Goal: Task Accomplishment & Management: Manage account settings

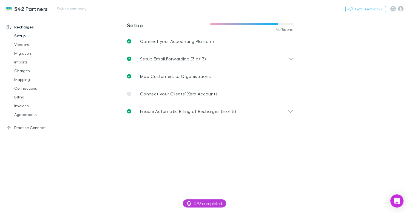
click at [66, 5] on div "542 Partners Switch company Nothing Got Feedback?" at bounding box center [204, 9] width 409 height 18
click at [71, 9] on button "Switch company" at bounding box center [71, 8] width 36 height 7
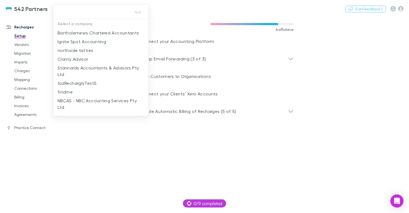
type input "**********"
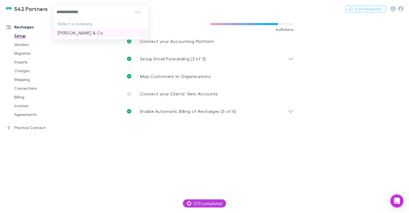
click at [87, 30] on p "[PERSON_NAME] & Co" at bounding box center [81, 33] width 46 height 7
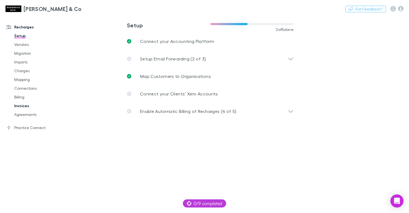
click at [25, 105] on link "Invoices" at bounding box center [40, 106] width 63 height 9
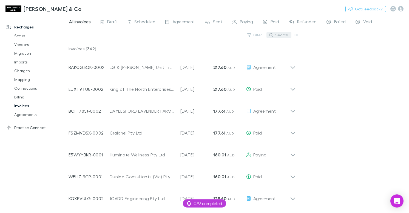
click at [280, 35] on button "Search" at bounding box center [278, 35] width 25 height 7
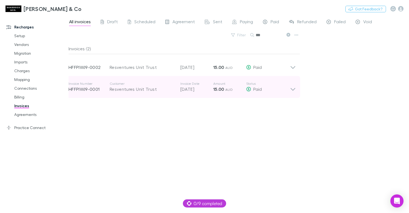
click at [192, 93] on div "Invoice Number HFFPIWJ9-0001 Customer Resventures Unit Trust Invoice Date 20 Au…" at bounding box center [179, 87] width 221 height 20
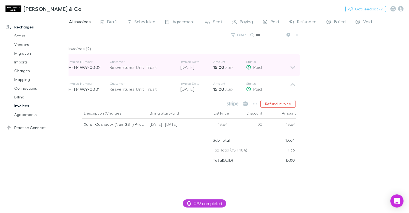
click at [206, 65] on p "20 Sep 2025" at bounding box center [196, 67] width 33 height 7
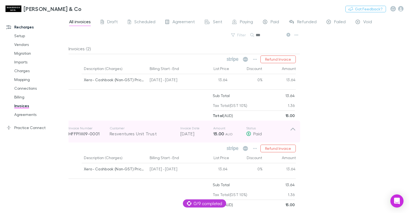
scroll to position [22, 0]
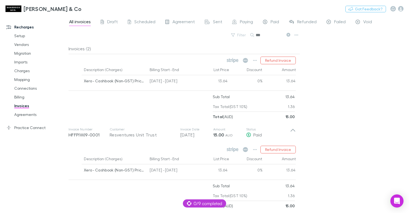
click at [74, 171] on div at bounding box center [75, 171] width 13 height 13
click at [73, 82] on div at bounding box center [75, 81] width 13 height 13
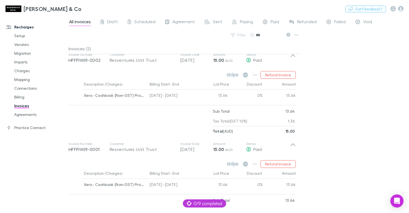
scroll to position [0, 0]
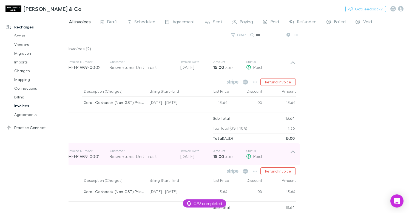
click at [273, 162] on div "Invoice Number HFFPIWJ9-0001 Customer Resventures Unit Trust Invoice Date 20 Au…" at bounding box center [179, 155] width 221 height 20
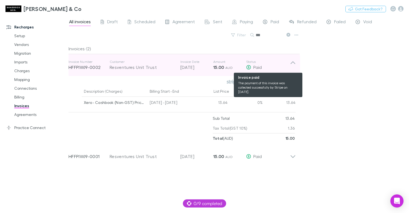
click at [275, 65] on div "Paid" at bounding box center [268, 67] width 44 height 7
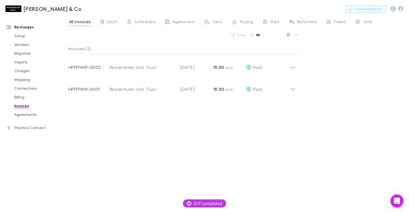
click at [286, 34] on icon at bounding box center [288, 35] width 4 height 4
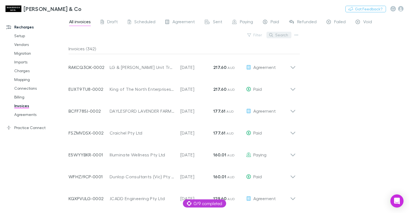
click at [283, 37] on button "Search" at bounding box center [278, 35] width 25 height 7
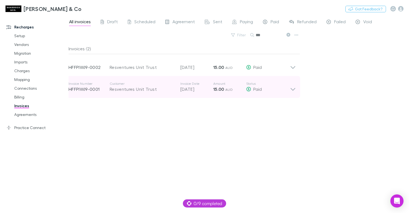
type input "***"
click at [242, 89] on p "15.00 AUD" at bounding box center [229, 89] width 33 height 7
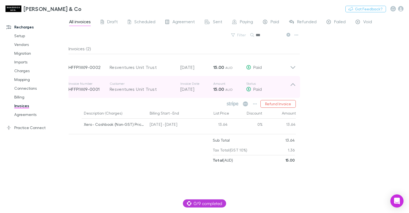
click at [234, 89] on p "15.00 AUD" at bounding box center [229, 89] width 33 height 7
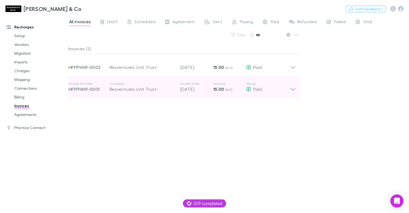
click at [253, 84] on p "Status" at bounding box center [268, 84] width 44 height 4
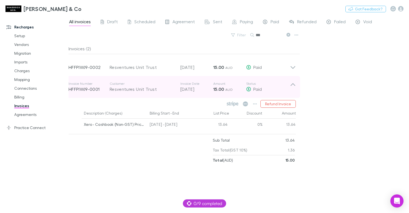
click at [166, 93] on div "Invoice Number HFFPIWJ9-0001 Customer Resventures Unit Trust Invoice Date 20 Au…" at bounding box center [179, 87] width 221 height 20
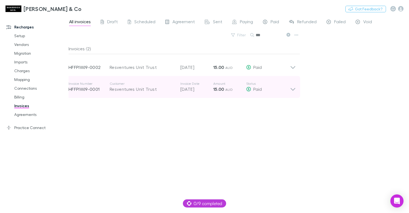
click at [159, 88] on div "Resventures Unit Trust" at bounding box center [142, 89] width 65 height 7
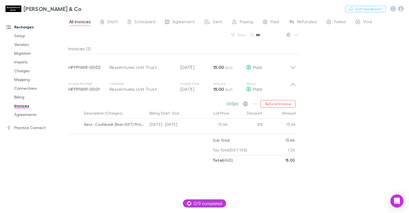
click at [130, 155] on div at bounding box center [141, 151] width 144 height 30
drag, startPoint x: 228, startPoint y: 125, endPoint x: 218, endPoint y: 125, distance: 10.1
click at [218, 125] on div "13.64" at bounding box center [213, 125] width 33 height 13
copy div "13.64"
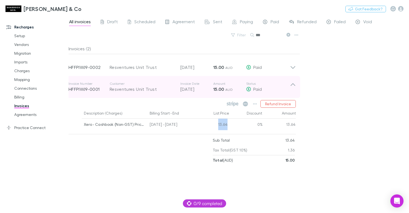
click at [129, 89] on div "Resventures Unit Trust" at bounding box center [142, 89] width 65 height 7
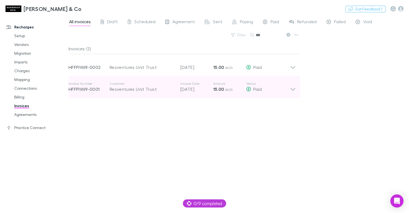
click at [129, 89] on div "Resventures Unit Trust" at bounding box center [142, 89] width 65 height 7
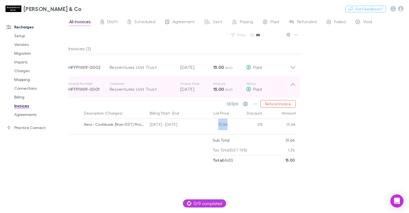
click at [129, 89] on div "Resventures Unit Trust" at bounding box center [142, 89] width 65 height 7
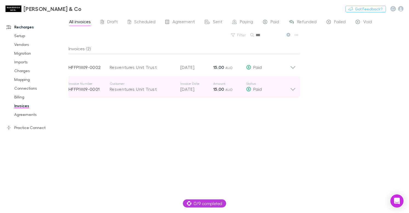
drag, startPoint x: 155, startPoint y: 91, endPoint x: 110, endPoint y: 94, distance: 45.6
click at [110, 94] on div "Invoice Number HFFPIWJ9-0001 Customer Resventures Unit Trust Invoice Date 20 Au…" at bounding box center [179, 87] width 221 height 20
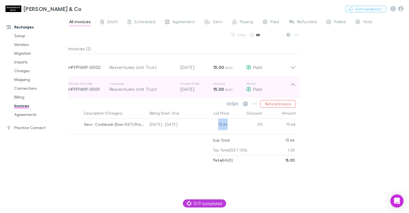
drag, startPoint x: 113, startPoint y: 89, endPoint x: 151, endPoint y: 91, distance: 38.1
click at [151, 91] on div "Invoice Number HFFPIWJ9-0001 Customer Resventures Unit Trust Invoice Date 20 Au…" at bounding box center [179, 87] width 221 height 20
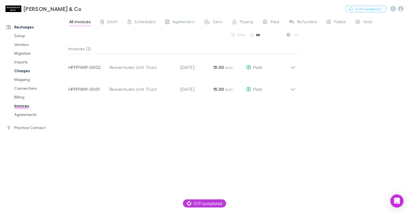
click at [28, 69] on link "Charges" at bounding box center [40, 71] width 63 height 9
click at [113, 24] on span "Draft" at bounding box center [112, 22] width 11 height 7
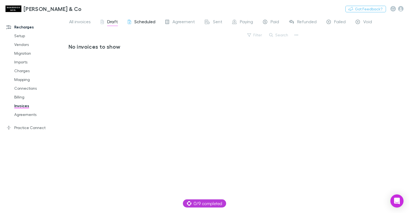
click at [145, 21] on span "Scheduled" at bounding box center [144, 22] width 21 height 7
click at [109, 21] on span "Draft" at bounding box center [112, 22] width 11 height 7
click at [69, 19] on link "All invoices" at bounding box center [80, 22] width 23 height 9
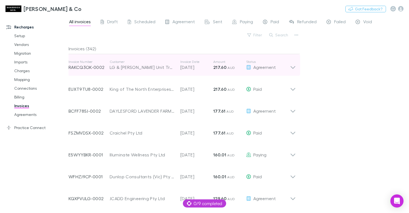
click at [238, 64] on p "217.60 AUD" at bounding box center [229, 67] width 33 height 7
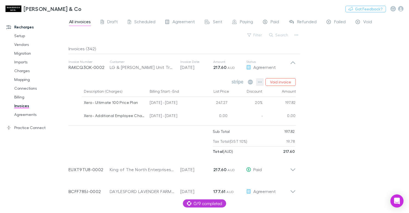
click at [258, 82] on icon "button" at bounding box center [260, 82] width 4 height 4
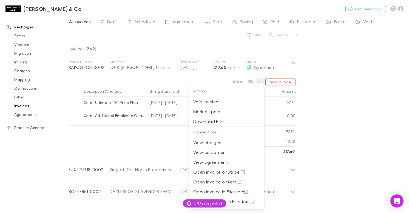
click at [258, 82] on div at bounding box center [204, 106] width 409 height 213
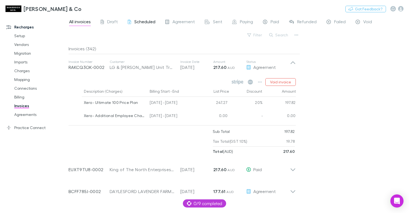
click at [148, 19] on span "Scheduled" at bounding box center [144, 22] width 21 height 7
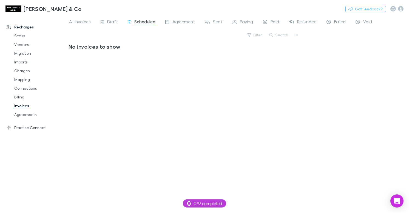
click at [105, 44] on h3 "No invoices to show" at bounding box center [182, 46] width 227 height 7
drag, startPoint x: 105, startPoint y: 44, endPoint x: 97, endPoint y: 32, distance: 14.1
click at [105, 44] on h3 "No invoices to show" at bounding box center [182, 46] width 227 height 7
click at [87, 5] on button "Switch company" at bounding box center [105, 8] width 36 height 7
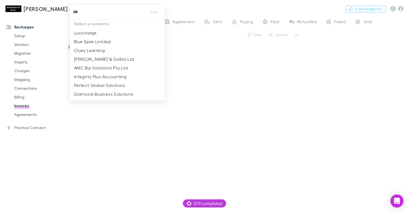
type input "****"
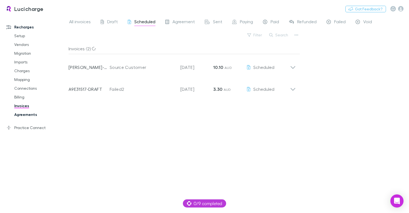
click at [27, 114] on link "Agreements" at bounding box center [40, 114] width 63 height 9
click at [110, 19] on span "Draft" at bounding box center [112, 22] width 11 height 7
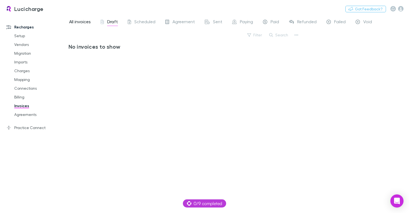
click at [82, 23] on span "All invoices" at bounding box center [80, 22] width 22 height 7
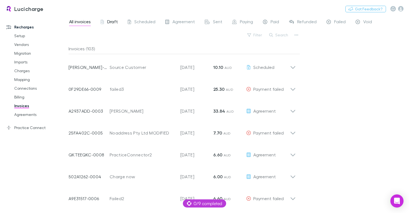
click at [106, 24] on div "Draft" at bounding box center [109, 22] width 17 height 7
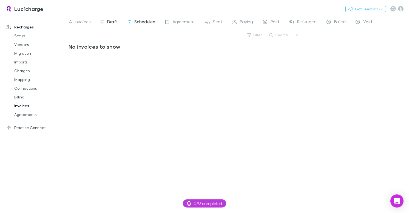
click at [132, 26] on div "Scheduled" at bounding box center [142, 22] width 28 height 7
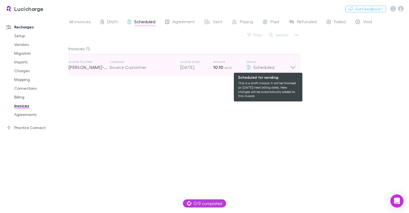
click at [266, 66] on span "Scheduled" at bounding box center [263, 67] width 21 height 5
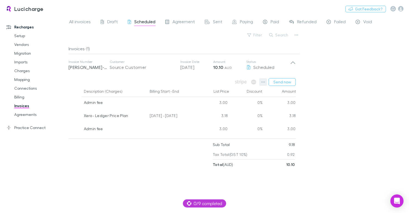
click at [265, 82] on icon "button" at bounding box center [263, 82] width 4 height 4
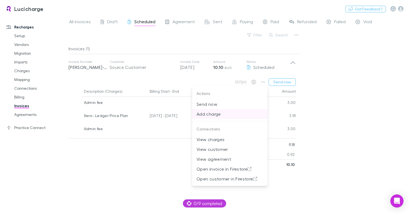
click at [232, 113] on p "Add charge" at bounding box center [229, 114] width 67 height 7
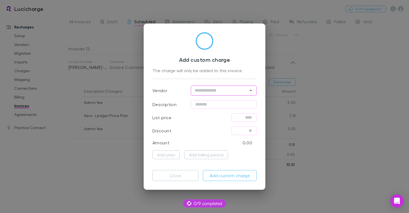
click at [252, 92] on icon "Open" at bounding box center [250, 90] width 7 height 7
click at [253, 75] on div "Add custom charge The charge will only be added to this invoice." at bounding box center [204, 55] width 104 height 47
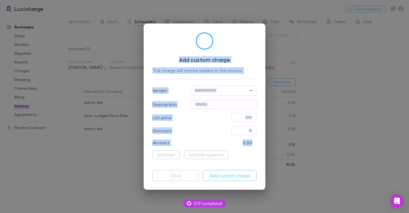
drag, startPoint x: 253, startPoint y: 144, endPoint x: 169, endPoint y: 29, distance: 142.5
click at [169, 29] on div "Add custom charge The charge will only be added to this invoice. Vendor ​ Descr…" at bounding box center [205, 107] width 122 height 167
click at [196, 62] on h3 "Add custom charge" at bounding box center [204, 59] width 104 height 7
drag, startPoint x: 179, startPoint y: 58, endPoint x: 250, endPoint y: 143, distance: 110.3
click at [250, 143] on div "Add custom charge The charge will only be added to this invoice. Vendor ​ Descr…" at bounding box center [205, 107] width 122 height 167
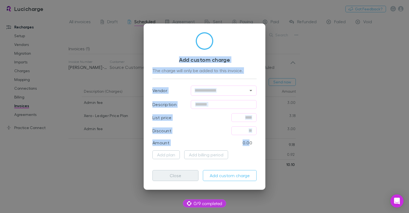
click at [171, 175] on button "Close" at bounding box center [175, 175] width 46 height 11
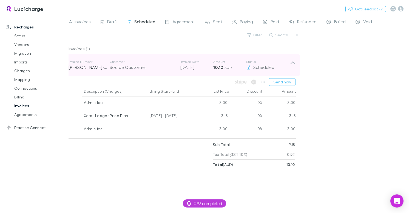
click at [177, 65] on div "Customer Source Customer" at bounding box center [145, 65] width 71 height 11
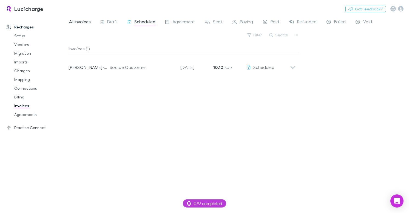
click at [86, 22] on span "All invoices" at bounding box center [80, 22] width 22 height 7
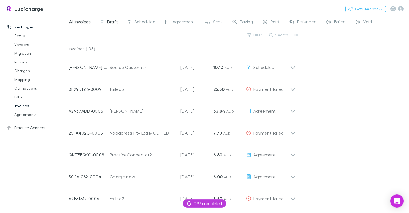
click at [110, 25] on span "Draft" at bounding box center [112, 22] width 11 height 7
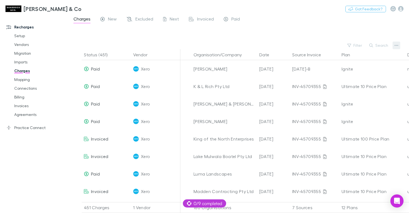
click at [395, 45] on icon "button" at bounding box center [396, 45] width 4 height 4
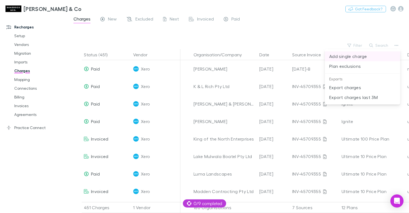
click at [360, 56] on p "Add single charge" at bounding box center [362, 56] width 67 height 7
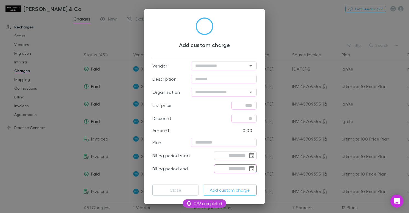
scroll to position [4, 0]
click at [315, 111] on div "Add custom charge Vendor ​ Description ​ Organisation ​ List price ​ Discount ​…" at bounding box center [204, 106] width 409 height 213
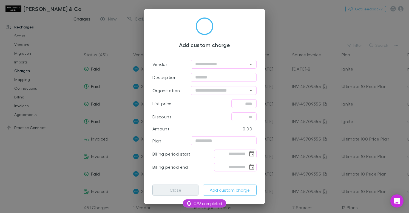
click at [171, 189] on button "Close" at bounding box center [175, 190] width 46 height 11
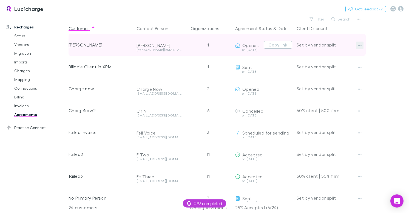
click at [359, 43] on icon "button" at bounding box center [360, 45] width 4 height 4
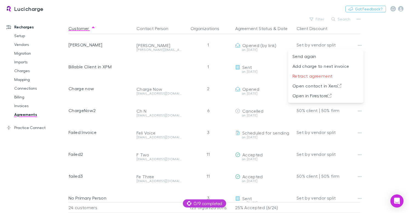
click at [255, 14] on div at bounding box center [204, 106] width 409 height 213
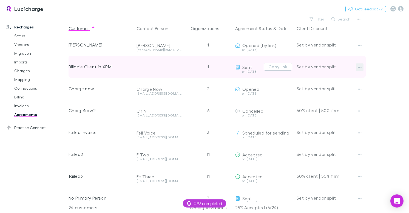
click at [359, 68] on icon "button" at bounding box center [360, 67] width 4 height 1
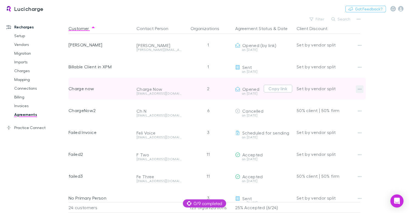
click at [360, 88] on icon "button" at bounding box center [360, 89] width 4 height 4
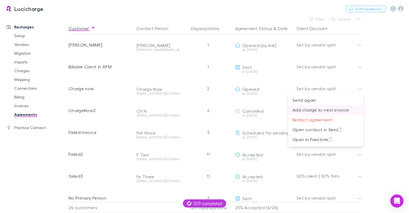
click at [323, 112] on p "Add charge to next invoice" at bounding box center [325, 110] width 67 height 7
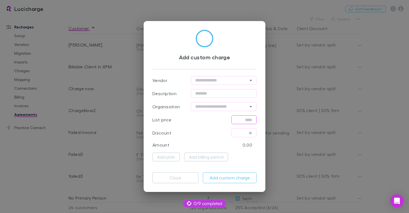
click at [241, 121] on input "text" at bounding box center [243, 120] width 25 height 9
type input "******"
click at [249, 79] on icon "Open" at bounding box center [250, 80] width 7 height 7
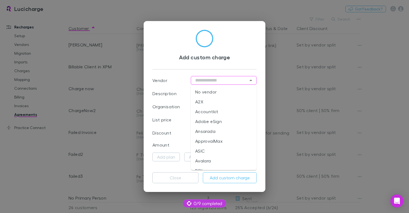
drag, startPoint x: 253, startPoint y: 57, endPoint x: 248, endPoint y: 58, distance: 4.6
click at [253, 57] on h3 "Add custom charge" at bounding box center [204, 57] width 104 height 7
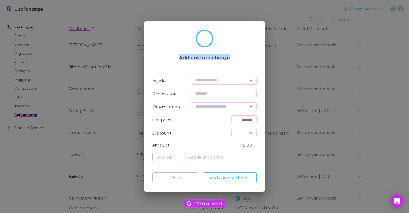
drag, startPoint x: 235, startPoint y: 61, endPoint x: 157, endPoint y: 35, distance: 81.3
click at [159, 35] on div "Add custom charge" at bounding box center [204, 49] width 104 height 39
click at [162, 31] on div "Add custom charge" at bounding box center [204, 49] width 104 height 39
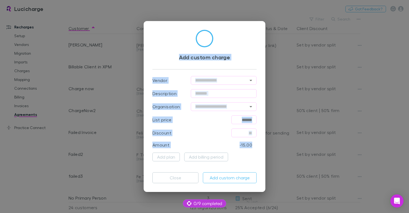
drag, startPoint x: 163, startPoint y: 18, endPoint x: 256, endPoint y: 180, distance: 187.3
click at [256, 180] on div "Add custom charge Vendor ​ Description ​ Organisation ​ List price ****** ​ Dis…" at bounding box center [204, 106] width 409 height 213
click at [256, 180] on button "Add custom charge" at bounding box center [230, 178] width 54 height 11
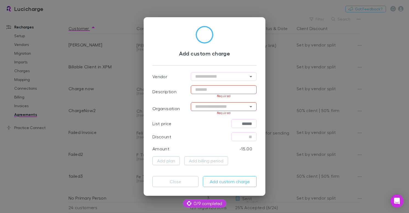
click at [169, 68] on div "Vendor ​ Description ​ Required Organisation ​ Required List price ****** ​ Dis…" at bounding box center [204, 118] width 104 height 107
click at [227, 89] on input "text" at bounding box center [224, 89] width 66 height 9
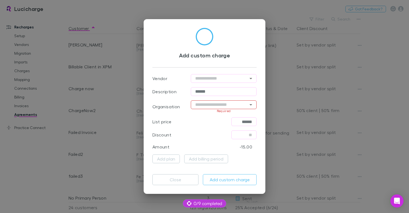
type input "******"
type input "*"
click at [241, 118] on li "Austin Earthmoving" at bounding box center [224, 117] width 66 height 10
type input "**********"
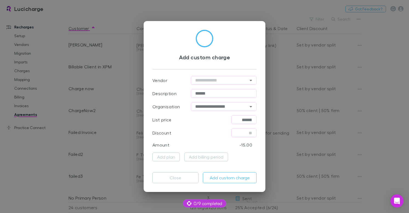
click at [202, 134] on div "Discount ​" at bounding box center [204, 133] width 104 height 13
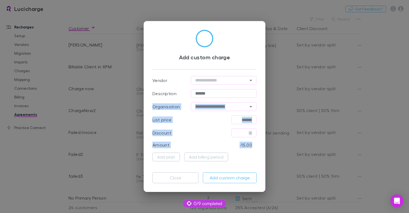
drag, startPoint x: 258, startPoint y: 144, endPoint x: 135, endPoint y: 88, distance: 135.3
click at [145, 93] on div "**********" at bounding box center [205, 106] width 122 height 171
click at [233, 180] on button "Add custom charge" at bounding box center [230, 178] width 54 height 11
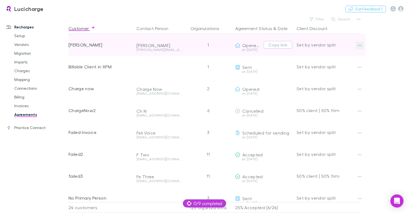
click at [360, 47] on icon "button" at bounding box center [360, 45] width 4 height 4
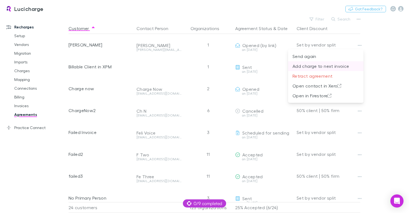
click at [340, 69] on p "Add charge to next invoice" at bounding box center [325, 66] width 67 height 7
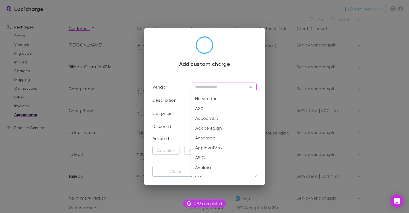
click at [239, 87] on input "text" at bounding box center [224, 87] width 66 height 9
click at [222, 96] on li "No vendor" at bounding box center [224, 99] width 66 height 10
type input "*********"
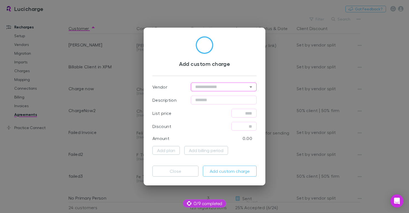
click at [179, 178] on div "Add custom charge Vendor ​ Description ​ List price ​ Discount ​ Amount 0.00 Ad…" at bounding box center [205, 107] width 122 height 158
click at [175, 169] on button "Close" at bounding box center [175, 171] width 46 height 11
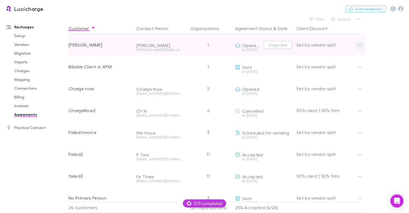
click at [359, 46] on icon "button" at bounding box center [360, 45] width 4 height 4
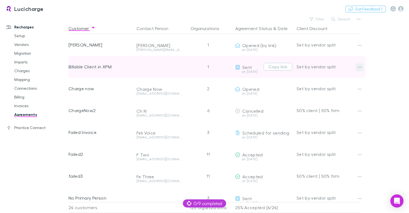
click at [360, 67] on icon "button" at bounding box center [360, 67] width 4 height 4
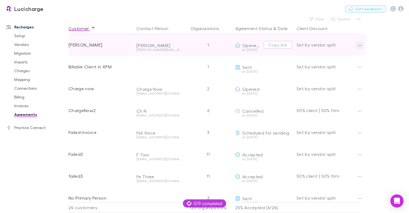
click at [361, 45] on button "button" at bounding box center [360, 46] width 8 height 8
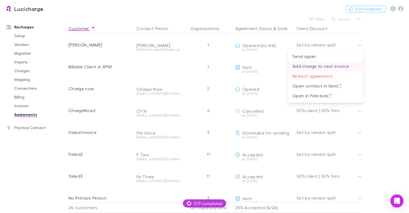
click at [328, 65] on p "Add charge to next invoice" at bounding box center [325, 66] width 67 height 7
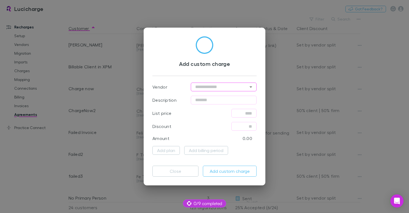
click at [250, 87] on icon "Open" at bounding box center [250, 87] width 7 height 7
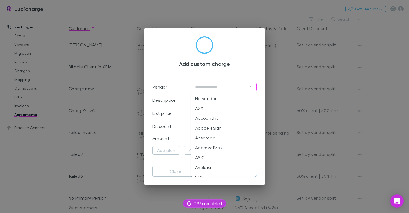
drag, startPoint x: 238, startPoint y: 105, endPoint x: 236, endPoint y: 97, distance: 8.2
click at [236, 97] on ul "No vendor A2X Accountkit Adobe eSign Ansarada ApprovalMax ASIC Avalara BGL Bill…" at bounding box center [224, 134] width 66 height 85
click at [236, 97] on li "No vendor" at bounding box center [224, 99] width 66 height 10
type input "*********"
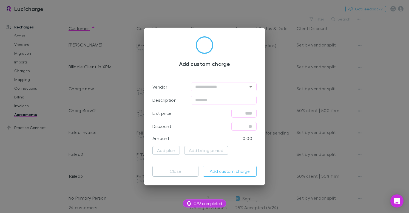
click at [242, 101] on input "text" at bounding box center [224, 100] width 66 height 9
type input "******"
click at [238, 170] on button "Add custom charge" at bounding box center [230, 171] width 54 height 11
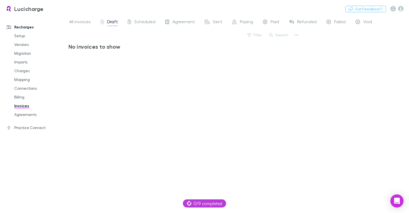
click at [190, 96] on div "No invoices to show" at bounding box center [185, 126] width 232 height 166
click at [81, 22] on span "All invoices" at bounding box center [80, 22] width 22 height 7
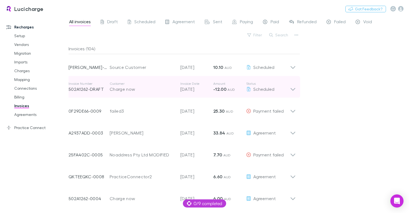
click at [190, 93] on div "Invoice Number 502A1262-DRAFT Customer Charge now Invoice Date [DATE] Amount -1…" at bounding box center [179, 87] width 221 height 20
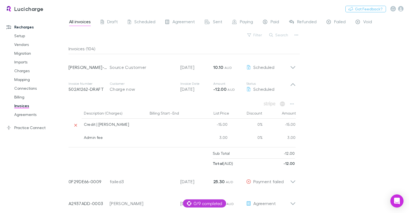
click at [84, 125] on div "Credit | [PERSON_NAME]" at bounding box center [115, 125] width 62 height 12
drag, startPoint x: 216, startPoint y: 122, endPoint x: 300, endPoint y: 125, distance: 84.2
click at [300, 125] on div "All invoices Draft Scheduled Agreement Sent Paying Paid Refunded Failed Void Fi…" at bounding box center [239, 114] width 340 height 198
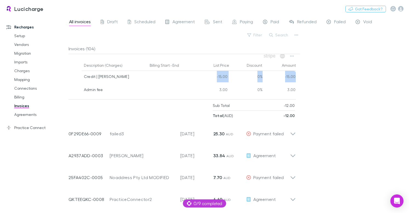
scroll to position [9, 0]
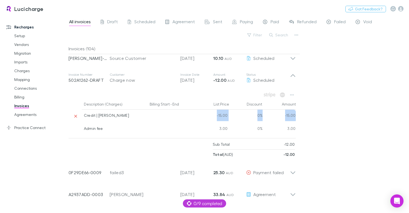
click at [283, 115] on div "-15.00" at bounding box center [279, 116] width 33 height 13
drag, startPoint x: 285, startPoint y: 117, endPoint x: 302, endPoint y: 117, distance: 17.5
click at [302, 117] on div "All invoices Draft Scheduled Agreement Sent Paying Paid Refunded Failed Void Fi…" at bounding box center [239, 114] width 340 height 198
drag, startPoint x: 140, startPoint y: 117, endPoint x: 100, endPoint y: 117, distance: 39.7
click at [100, 117] on div "Credit | [PERSON_NAME]" at bounding box center [115, 116] width 62 height 12
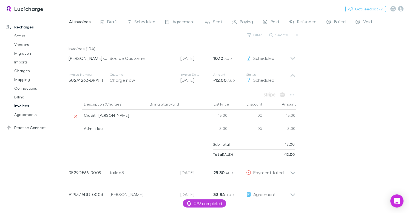
click at [187, 113] on div at bounding box center [171, 116] width 49 height 13
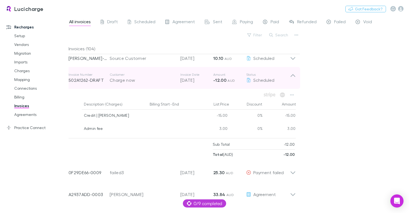
click at [294, 78] on icon at bounding box center [293, 78] width 6 height 11
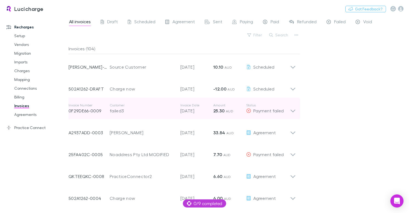
scroll to position [0, 0]
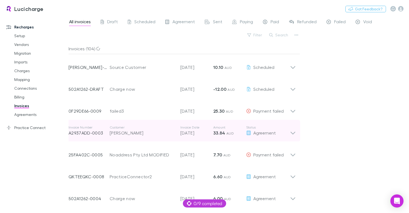
click at [248, 130] on div "Agreement" at bounding box center [268, 133] width 44 height 7
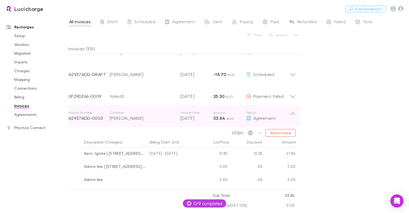
scroll to position [46, 0]
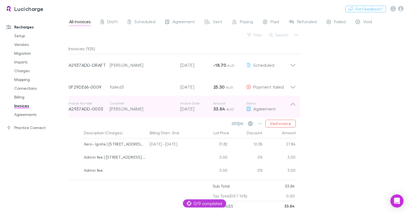
click at [180, 113] on div "Invoice Number A2937ADD-0003 Customer Barry Invoice Date 12 Sep 2025 Amount 33.…" at bounding box center [179, 107] width 221 height 20
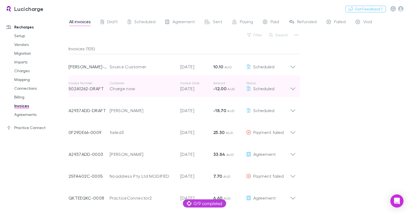
scroll to position [0, 0]
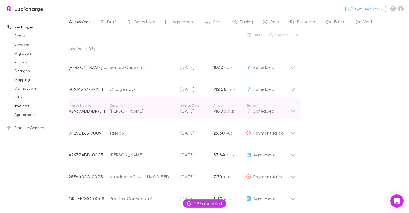
click at [173, 109] on div "[PERSON_NAME]" at bounding box center [142, 111] width 65 height 7
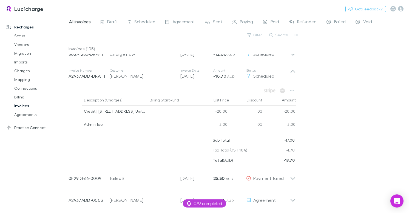
scroll to position [41, 0]
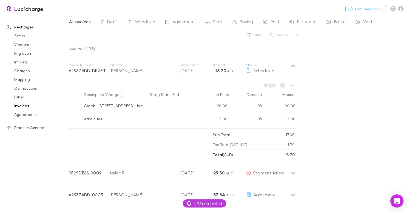
drag, startPoint x: 124, startPoint y: 127, endPoint x: 114, endPoint y: 127, distance: 10.4
click at [123, 127] on div "Description (Charges) Billing Start - End List Price Discount Amount Credit | 2…" at bounding box center [182, 119] width 236 height 81
click at [80, 121] on div at bounding box center [75, 119] width 13 height 13
click at [97, 119] on div "Admin fee" at bounding box center [115, 119] width 62 height 12
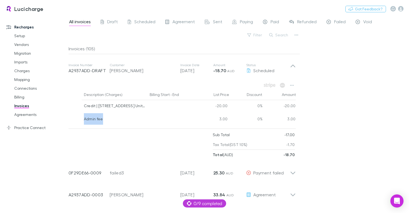
click at [97, 119] on div "Admin fee" at bounding box center [115, 119] width 62 height 12
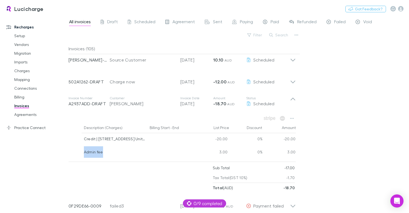
scroll to position [0, 0]
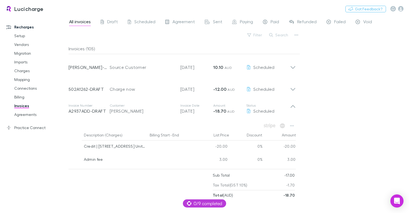
click at [341, 124] on div "All invoices Draft Scheduled Agreement Sent Paying Paid Refunded Failed Void Fi…" at bounding box center [239, 114] width 340 height 198
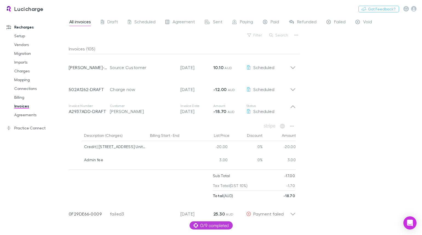
click at [183, 160] on div at bounding box center [172, 160] width 49 height 13
drag, startPoint x: 298, startPoint y: 163, endPoint x: 283, endPoint y: 163, distance: 15.3
click at [283, 163] on div "Description (Charges) Billing Start - End List Price Discount Amount Credit | 2…" at bounding box center [185, 148] width 232 height 37
drag, startPoint x: 288, startPoint y: 187, endPoint x: 296, endPoint y: 187, distance: 8.2
click at [296, 187] on div "Description (Charges) Billing Start - End List Price Discount Amount Credit | 2…" at bounding box center [182, 160] width 236 height 81
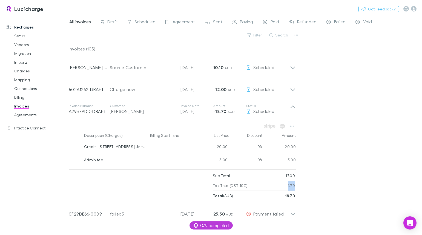
click at [308, 187] on div "All invoices Draft Scheduled Agreement Sent Paying Paid Refunded Failed Void Fi…" at bounding box center [245, 124] width 353 height 219
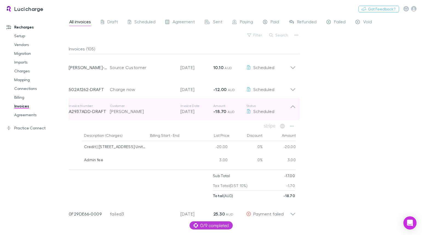
click at [166, 112] on div "[PERSON_NAME]" at bounding box center [142, 111] width 65 height 7
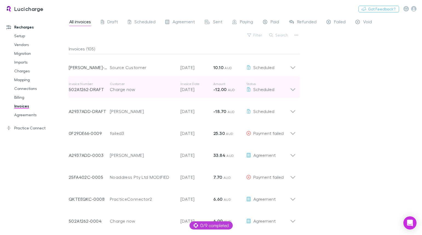
click at [178, 90] on div "Customer Charge now" at bounding box center [145, 87] width 71 height 11
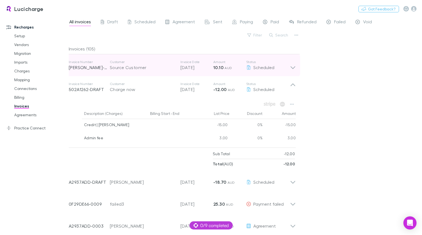
drag, startPoint x: 174, startPoint y: 86, endPoint x: 174, endPoint y: 74, distance: 12.3
click at [174, 86] on div "Charge now" at bounding box center [142, 89] width 65 height 7
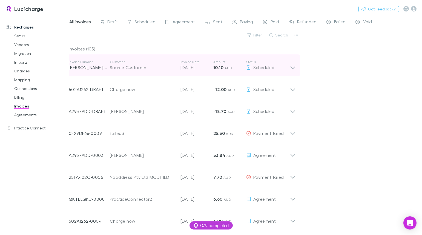
click at [183, 61] on p "Invoice Date" at bounding box center [197, 62] width 33 height 4
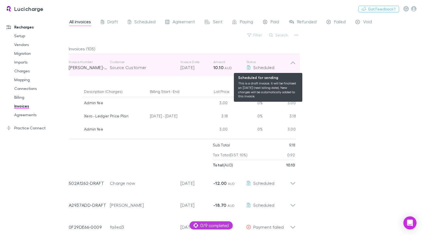
click at [279, 65] on div "Scheduled" at bounding box center [268, 67] width 44 height 7
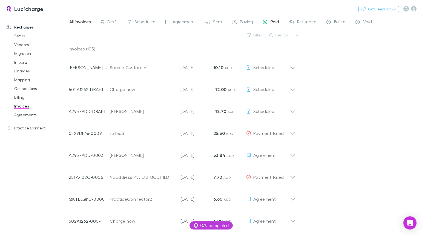
click at [274, 21] on span "Paid" at bounding box center [275, 22] width 8 height 7
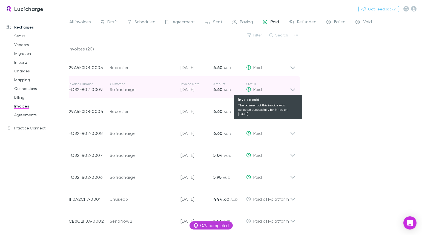
click at [285, 91] on div "Paid" at bounding box center [268, 89] width 44 height 7
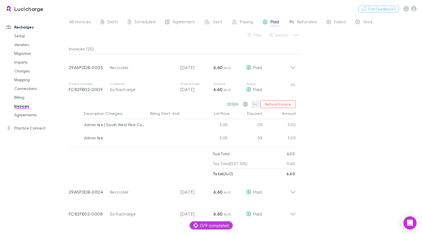
click at [257, 106] on icon "button" at bounding box center [255, 104] width 4 height 4
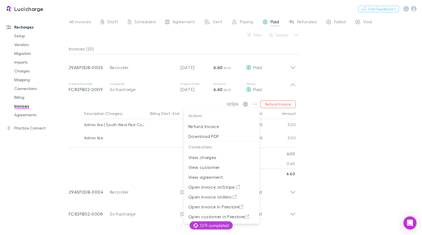
click at [347, 151] on div at bounding box center [211, 117] width 422 height 235
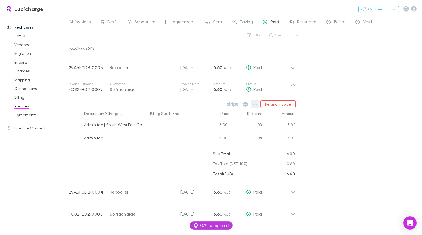
click at [257, 103] on icon "button" at bounding box center [255, 104] width 4 height 4
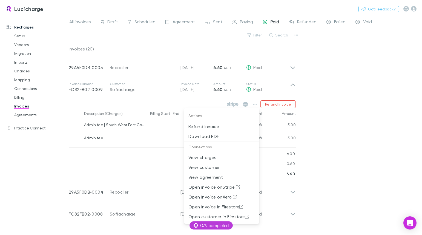
drag, startPoint x: 349, startPoint y: 108, endPoint x: 337, endPoint y: 102, distance: 13.0
click at [349, 107] on div at bounding box center [211, 117] width 422 height 235
